Goal: Book appointment/travel/reservation

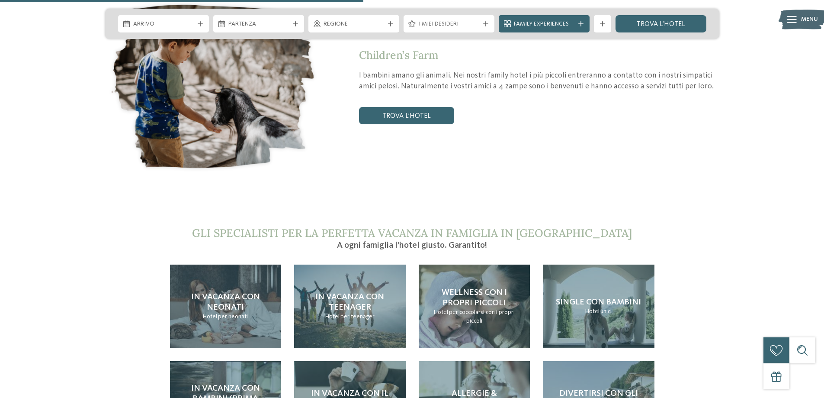
scroll to position [1774, 0]
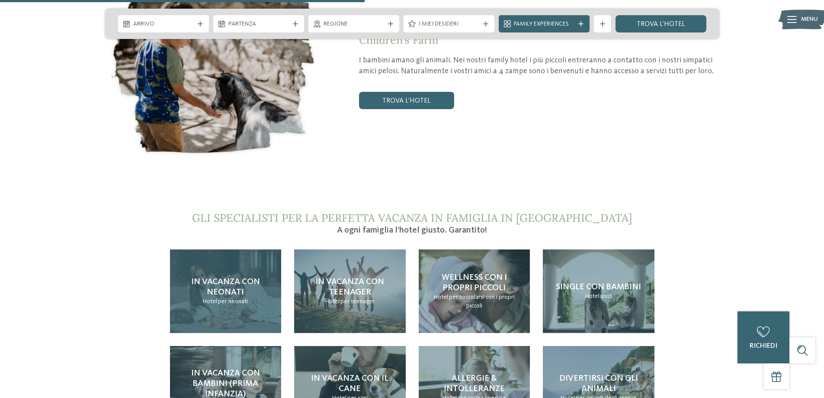
click at [247, 277] on h4 "In vacanza con neonati" at bounding box center [226, 287] width 94 height 21
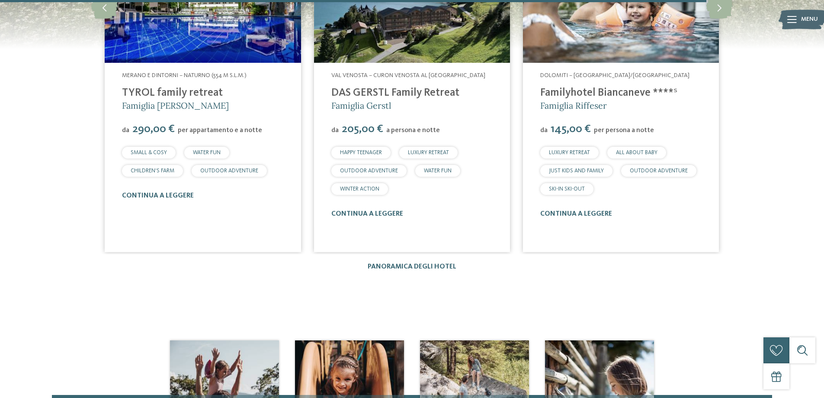
scroll to position [1515, 0]
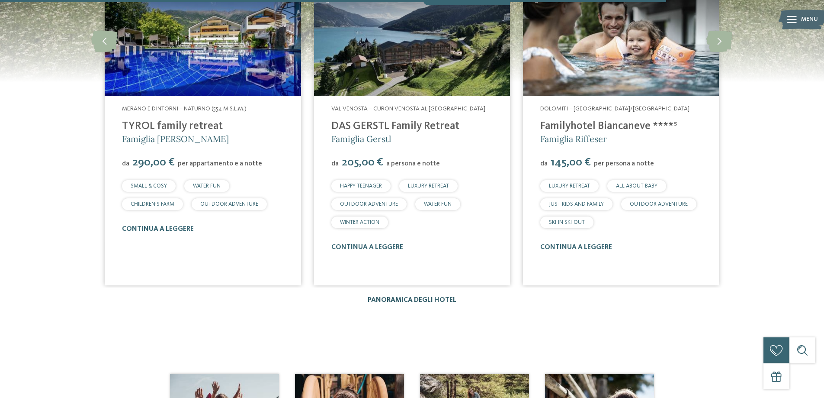
click at [424, 296] on link "Panoramica degli hotel" at bounding box center [412, 299] width 89 height 7
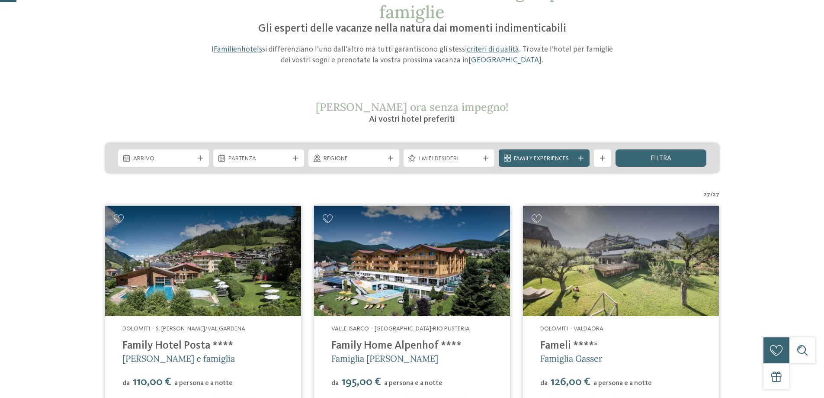
scroll to position [87, 0]
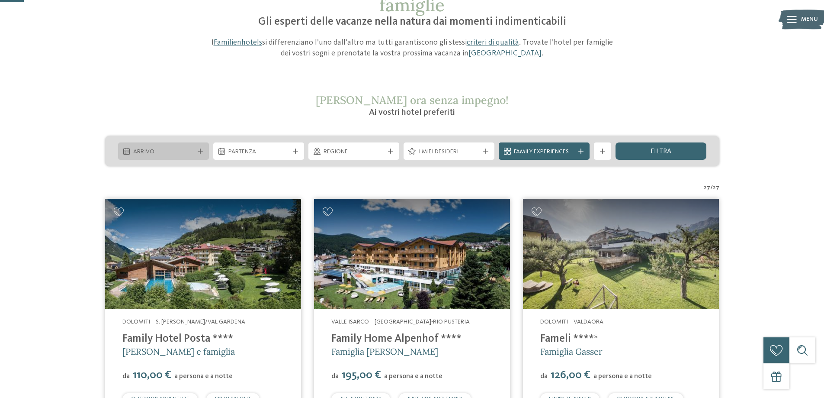
click at [196, 152] on div at bounding box center [200, 150] width 9 height 5
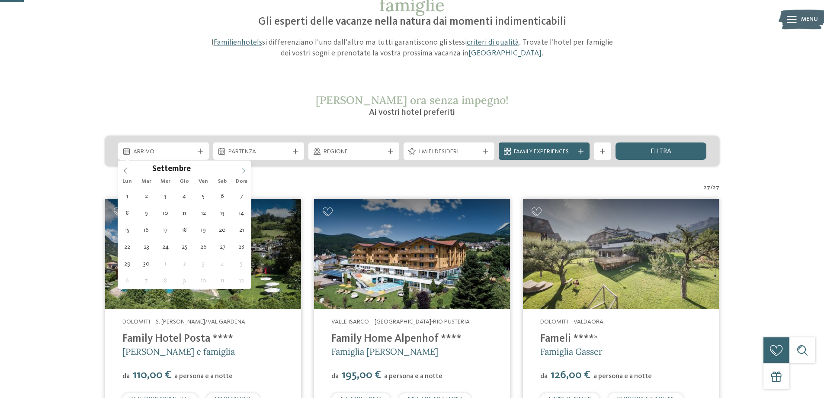
click at [243, 170] on icon at bounding box center [244, 170] width 6 height 6
type div "22.09.2025"
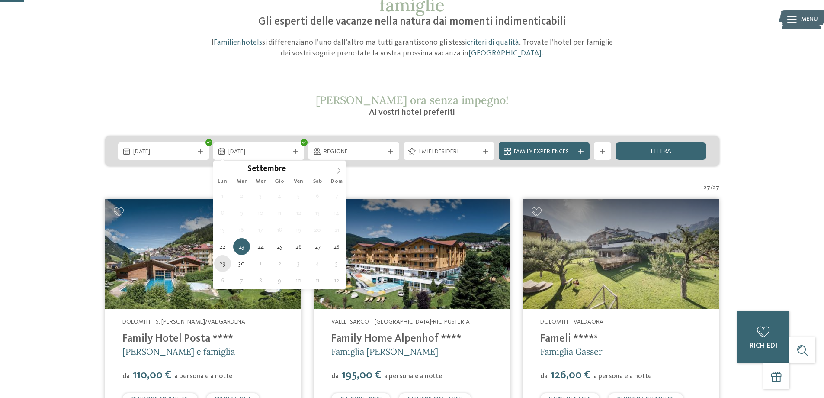
type div "29.09.2025"
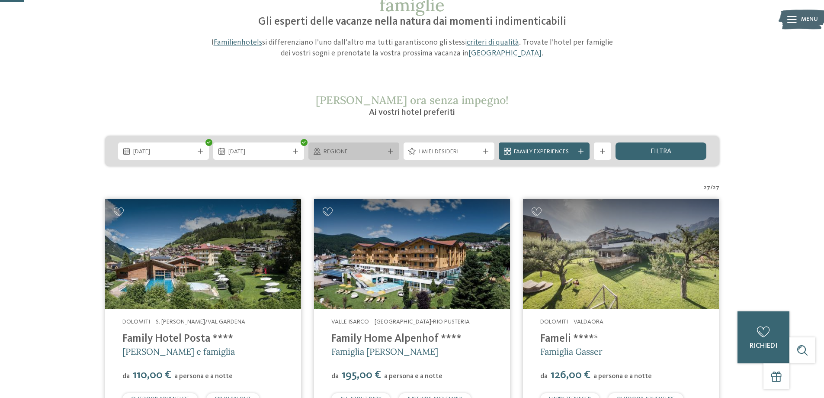
click at [350, 148] on span "Regione" at bounding box center [354, 152] width 61 height 9
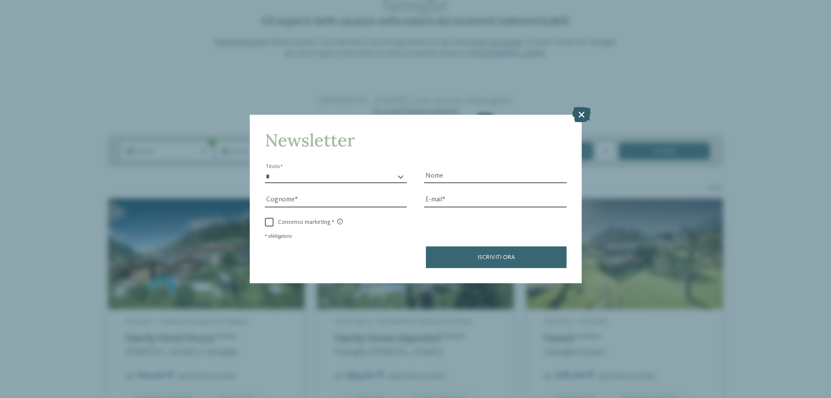
click at [582, 114] on icon at bounding box center [581, 114] width 19 height 15
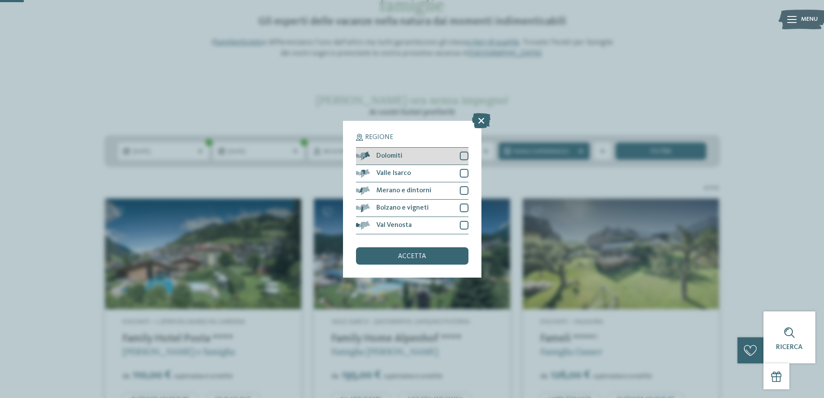
click at [463, 155] on div at bounding box center [464, 155] width 9 height 9
click at [463, 169] on div at bounding box center [464, 173] width 9 height 9
click at [462, 190] on div at bounding box center [464, 190] width 9 height 9
click at [460, 207] on div at bounding box center [464, 207] width 9 height 9
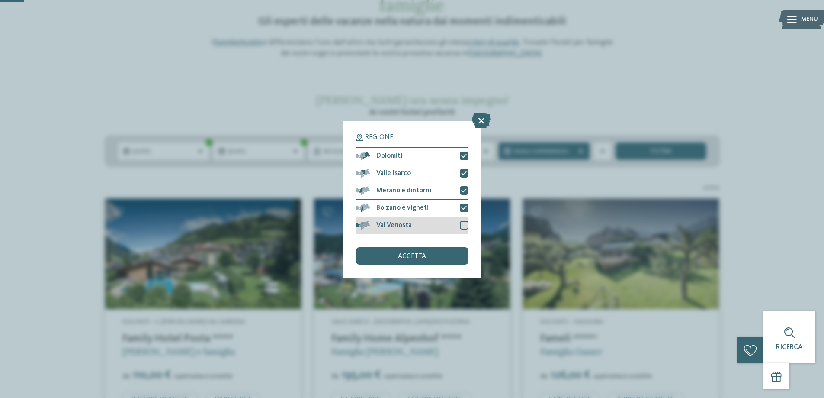
click at [463, 223] on div at bounding box center [464, 225] width 9 height 9
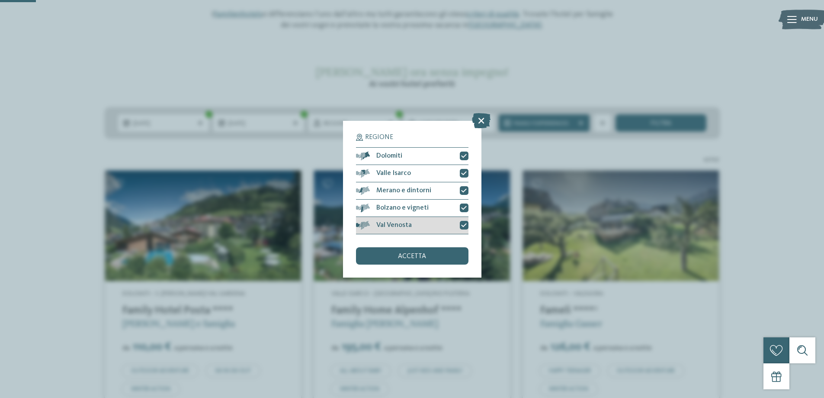
scroll to position [130, 0]
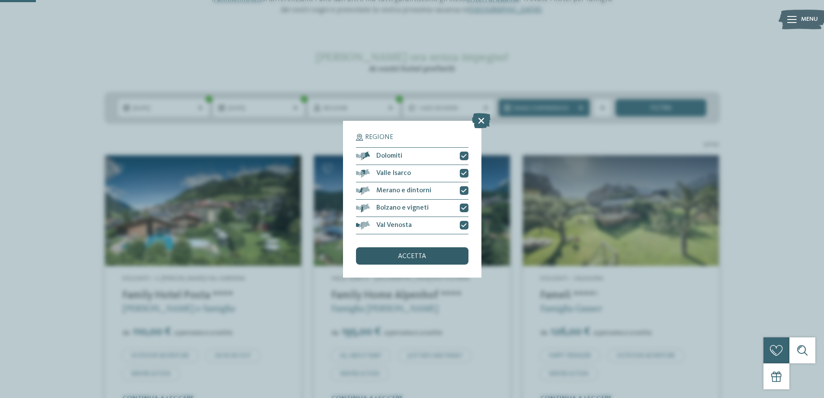
click at [406, 254] on span "accetta" at bounding box center [412, 256] width 28 height 7
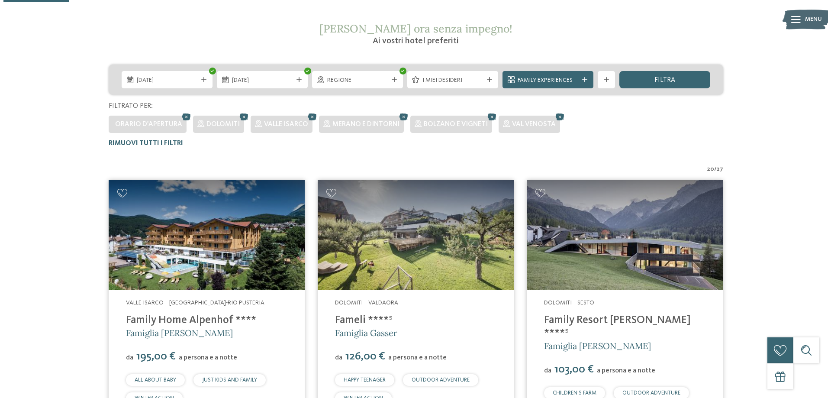
scroll to position [154, 0]
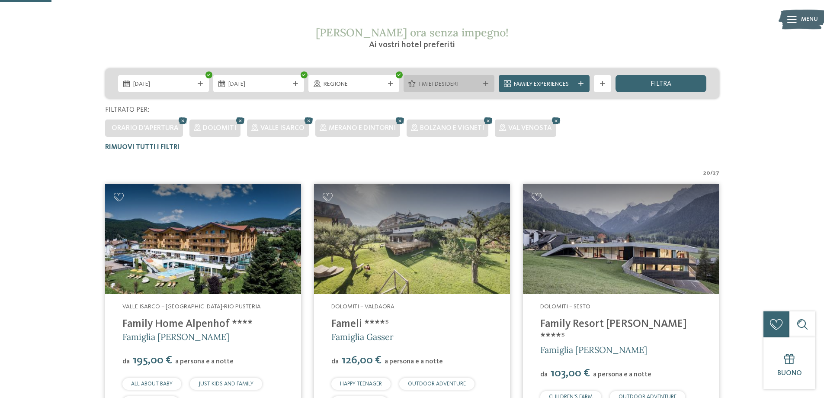
click at [451, 80] on span "I miei desideri" at bounding box center [449, 84] width 61 height 9
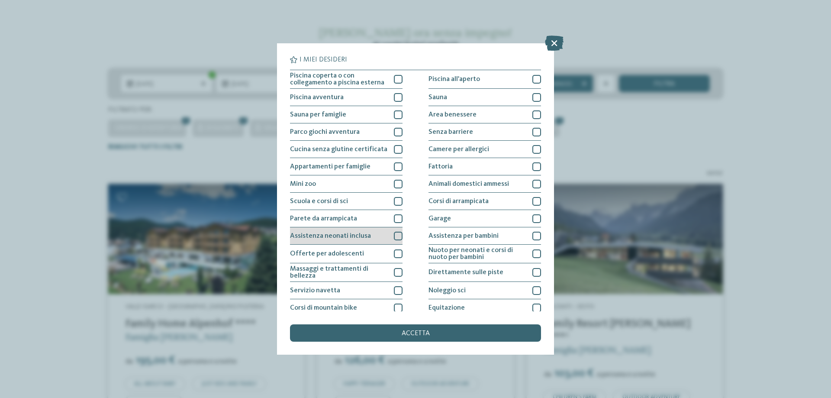
click at [394, 235] on div at bounding box center [398, 236] width 9 height 9
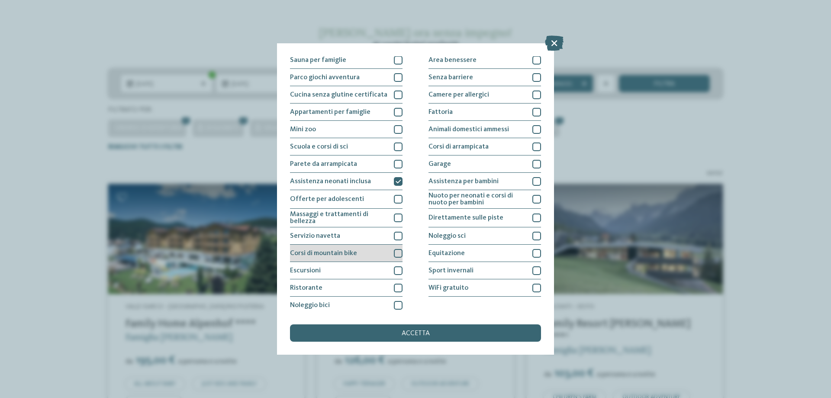
scroll to position [57, 0]
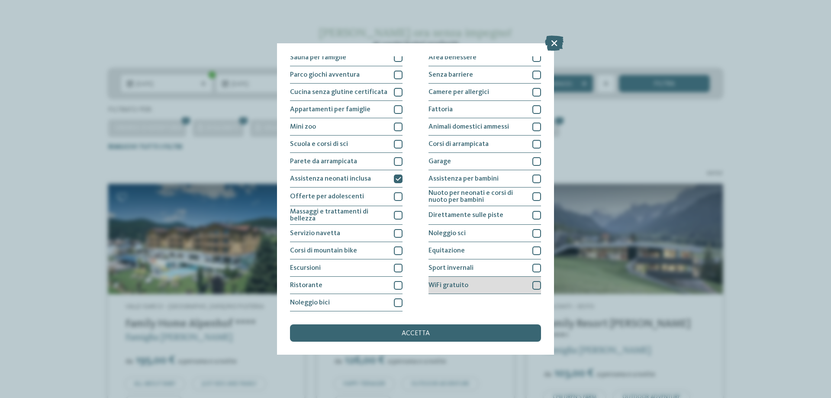
click at [533, 284] on div at bounding box center [536, 285] width 9 height 9
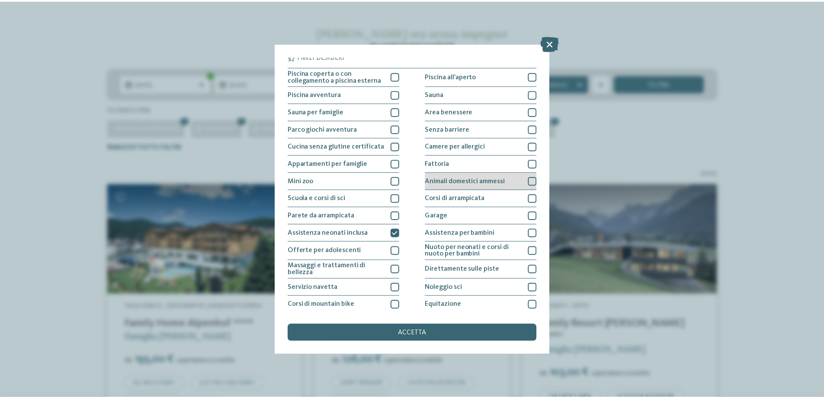
scroll to position [0, 0]
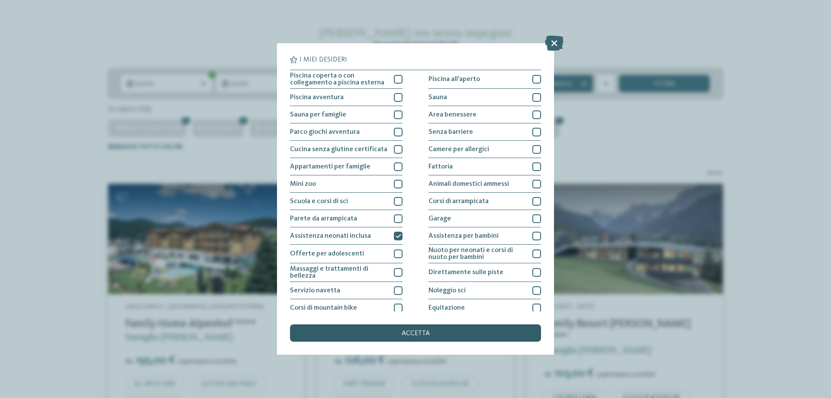
click at [428, 328] on div "accetta" at bounding box center [415, 332] width 251 height 17
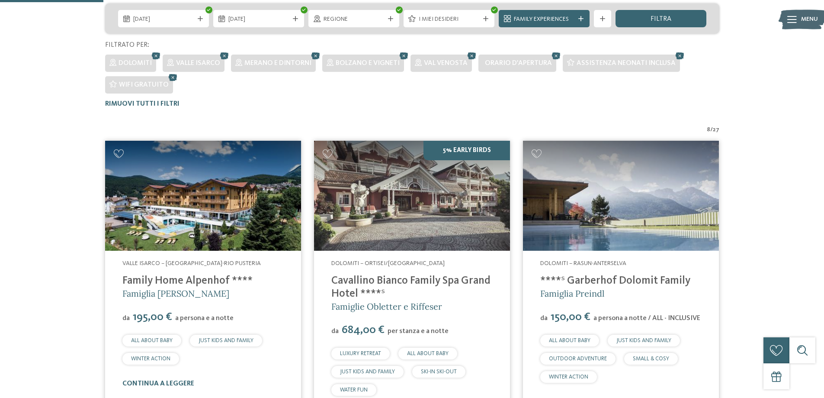
scroll to position [46, 0]
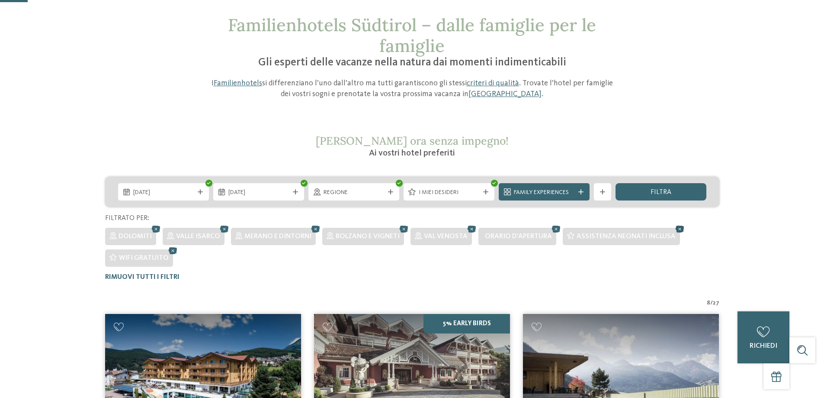
click at [677, 230] on icon at bounding box center [680, 228] width 13 height 11
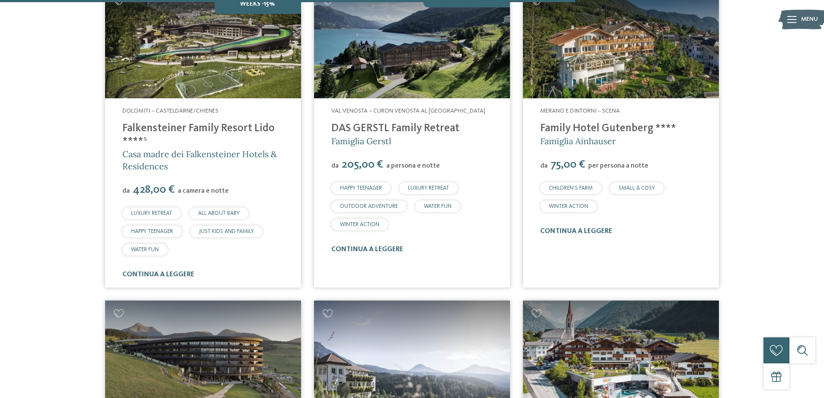
scroll to position [1712, 0]
